Goal: Task Accomplishment & Management: Complete application form

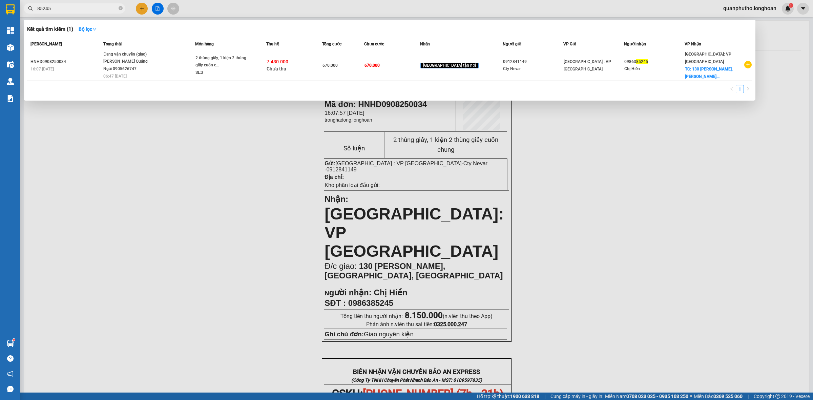
scroll to position [85, 0]
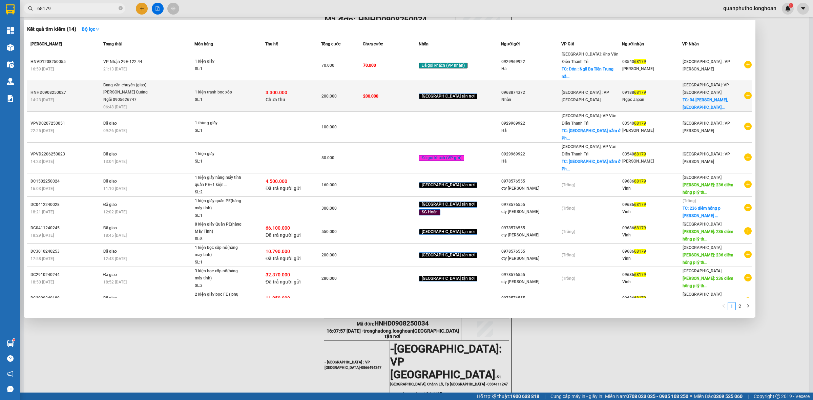
type input "68179"
click at [154, 89] on div "[PERSON_NAME] Quảng Ngãi 0905626747" at bounding box center [128, 96] width 51 height 15
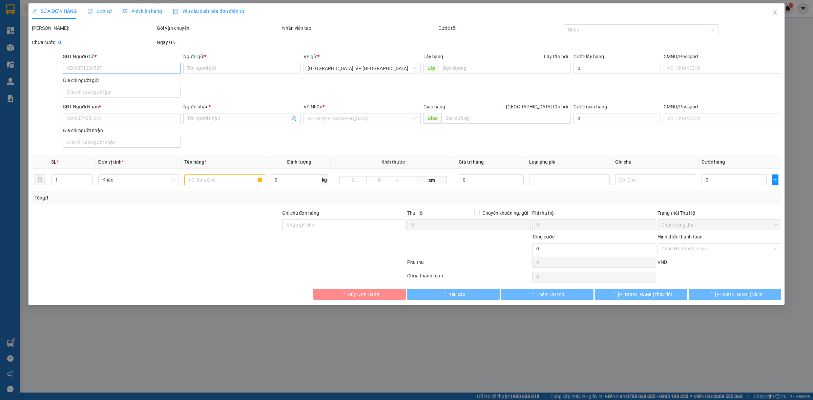
type input "0968874372"
type input "Nhàn"
type input "040303007560"
type input "0918868179"
type input "Ngọc Japan"
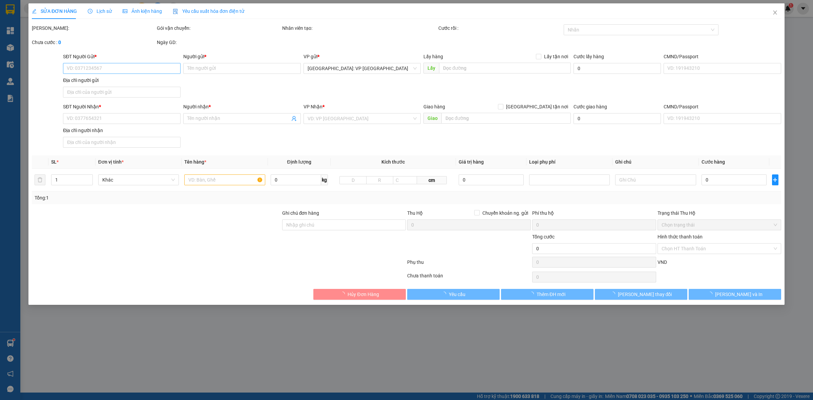
checkbox input "true"
type input "04 [PERSON_NAME], [GEOGRAPHIC_DATA]. Tỉnh [GEOGRAPHIC_DATA]"
type input "HÀNG DỄ VỠ CHÚ Ý BỐC XẾP NHẸ TAY KHÔNG ĐÈ HÀNG ( HƯ VỠ KHÔNG ĐỀN GIÁ TRỊ HÀNG )"
type input "200.000"
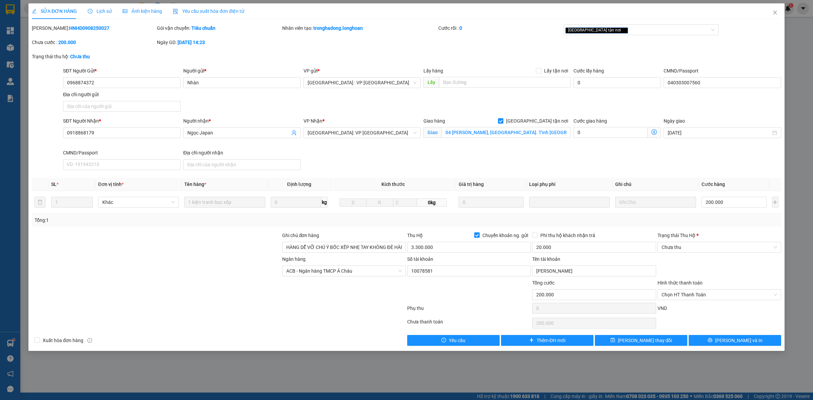
click at [80, 24] on div "SỬA ĐƠN HÀNG Lịch sử Ảnh kiện hàng Yêu cầu xuất hóa đơn điện tử Total Paid Fee …" at bounding box center [407, 174] width 750 height 343
click at [80, 24] on div "[PERSON_NAME]: HNHD0908250027" at bounding box center [94, 27] width 124 height 7
click at [83, 29] on b "HNHD0908250027" at bounding box center [89, 27] width 40 height 5
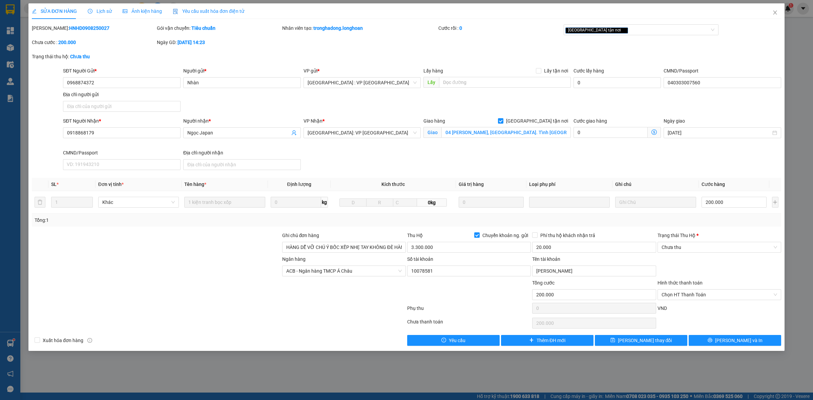
click at [80, 24] on div "[PERSON_NAME]: HNHD0908250027" at bounding box center [94, 27] width 124 height 7
click at [779, 18] on span "Close" at bounding box center [775, 12] width 19 height 19
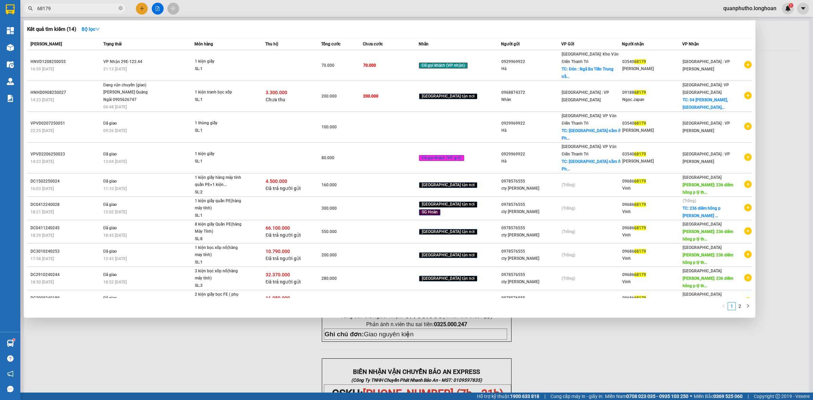
click at [77, 11] on input "68179" at bounding box center [77, 8] width 80 height 7
paste input "HNHD0908250027"
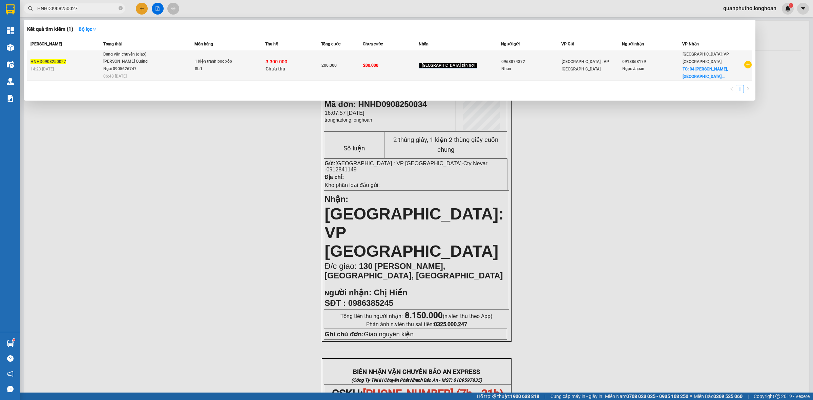
type input "HNHD0908250027"
click at [207, 64] on div "1 kiện tranh bọc xốp" at bounding box center [220, 61] width 51 height 7
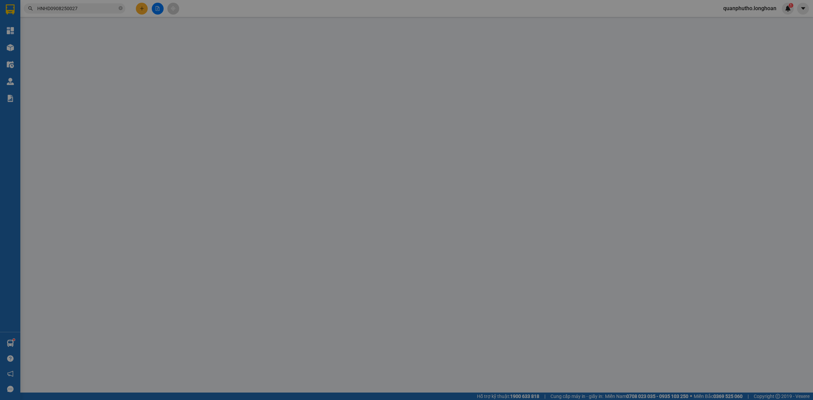
type input "0968874372"
type input "Nhàn"
type input "040303007560"
type input "0918868179"
type input "Ngọc Japan"
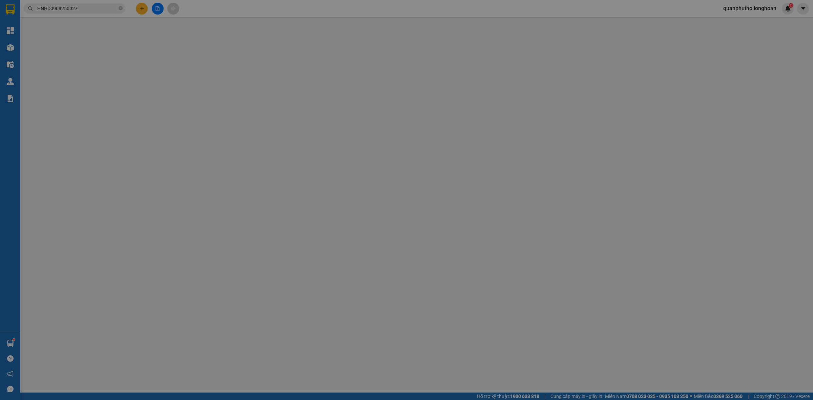
checkbox input "true"
type input "04 [PERSON_NAME], [GEOGRAPHIC_DATA]. Tỉnh [GEOGRAPHIC_DATA]"
type input "HÀNG DỄ VỠ CHÚ Ý BỐC XẾP NHẸ TAY KHÔNG ĐÈ HÀNG ( HƯ VỠ KHÔNG ĐỀN GIÁ TRỊ HÀNG )"
type input "200.000"
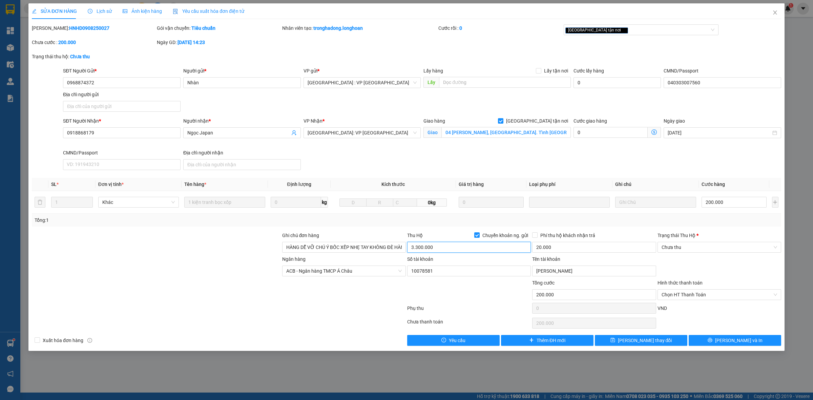
click at [417, 251] on input "3.300.000" at bounding box center [469, 247] width 124 height 11
click at [418, 249] on input "3.300.000" at bounding box center [469, 247] width 124 height 11
drag, startPoint x: 414, startPoint y: 248, endPoint x: 408, endPoint y: 248, distance: 6.1
click at [408, 248] on input "3.300.000" at bounding box center [469, 247] width 124 height 11
type input "2.300.000"
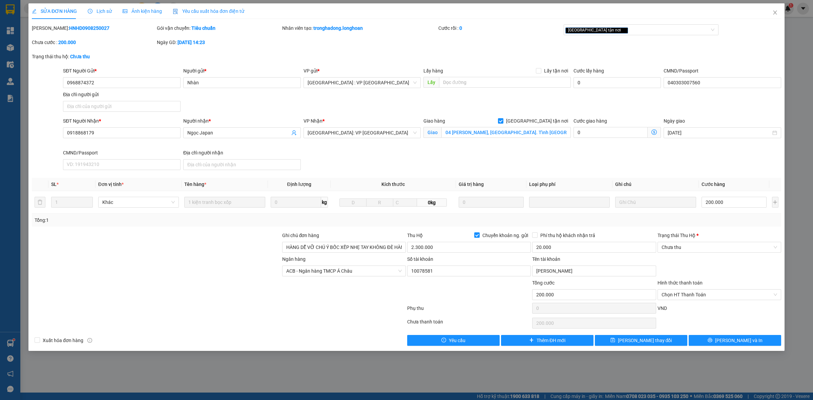
click at [440, 236] on div "Thu Hộ Chuyển khoản ng. gửi" at bounding box center [469, 235] width 124 height 7
click at [388, 248] on input "HÀNG DỄ VỠ CHÚ Ý BỐC XẾP NHẸ TAY KHÔNG ĐÈ HÀNG ( HƯ VỠ KHÔNG ĐỀN GIÁ TRỊ HÀNG )" at bounding box center [344, 247] width 124 height 11
paste input "0384.111.247"
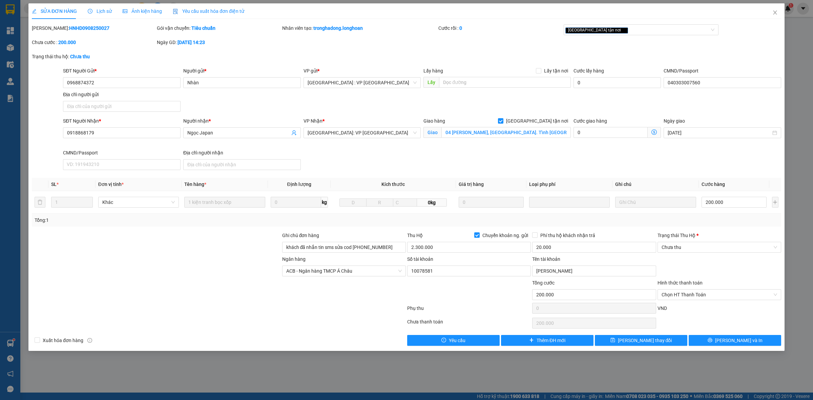
click at [393, 221] on div "Tổng: 1" at bounding box center [407, 220] width 744 height 7
click at [351, 247] on input "khách đã nhắn tin sms sửa cod [PHONE_NUMBER]" at bounding box center [344, 247] width 124 height 11
type input "khách đã nhắn tin sms sửa cod đến số 0384.111.247"
click at [705, 341] on button "[PERSON_NAME] và In" at bounding box center [735, 340] width 93 height 11
